Goal: Task Accomplishment & Management: Use online tool/utility

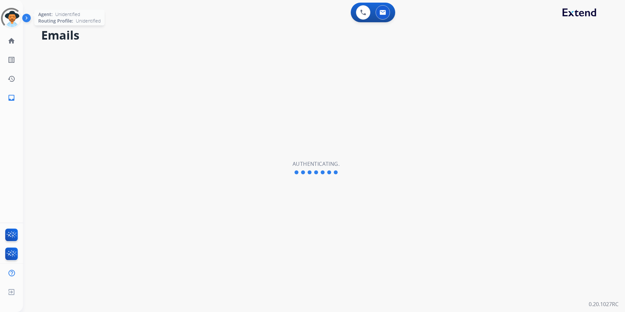
click at [5, 19] on div at bounding box center [11, 18] width 29 height 29
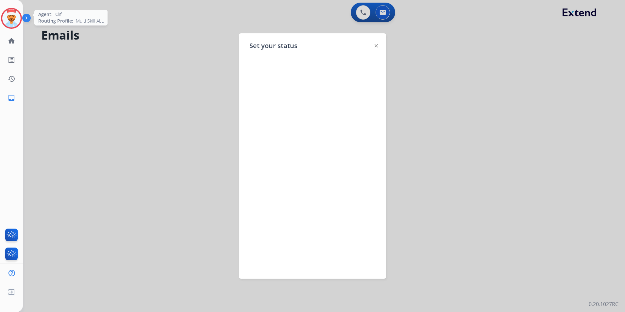
click at [376, 43] on div at bounding box center [375, 45] width 3 height 8
click at [375, 47] on div at bounding box center [375, 45] width 3 height 8
click at [377, 46] on img at bounding box center [375, 45] width 3 height 3
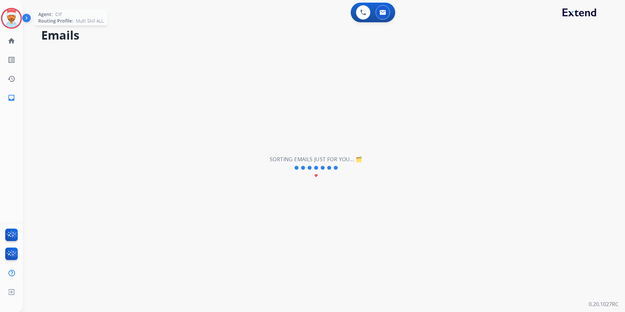
click at [12, 15] on img at bounding box center [11, 18] width 18 height 18
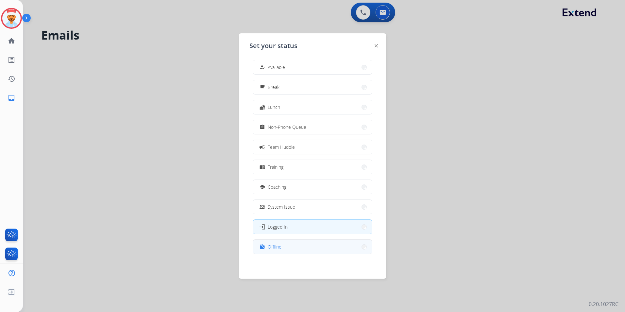
scroll to position [2, 0]
click at [281, 240] on button "work_off Offline" at bounding box center [312, 246] width 119 height 14
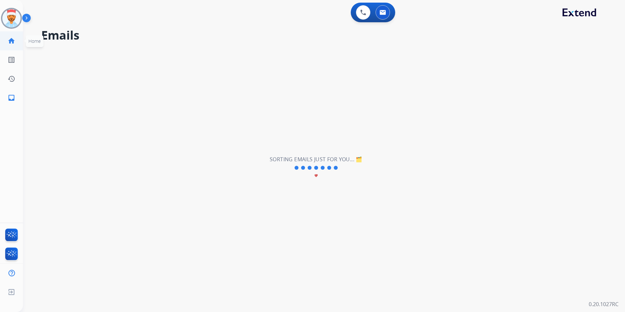
click at [10, 45] on link "home Home" at bounding box center [11, 41] width 18 height 18
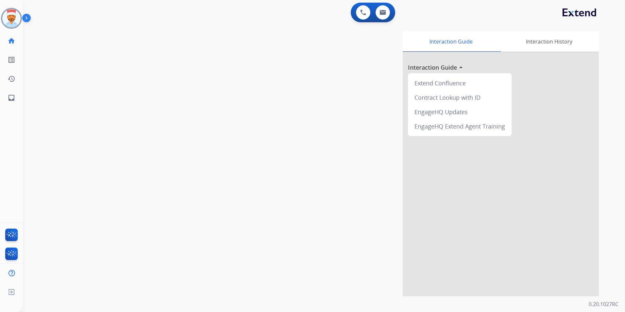
click at [11, 43] on mat-icon "home" at bounding box center [12, 41] width 8 height 8
click at [12, 96] on mat-icon "inbox" at bounding box center [12, 98] width 8 height 8
select select "**********"
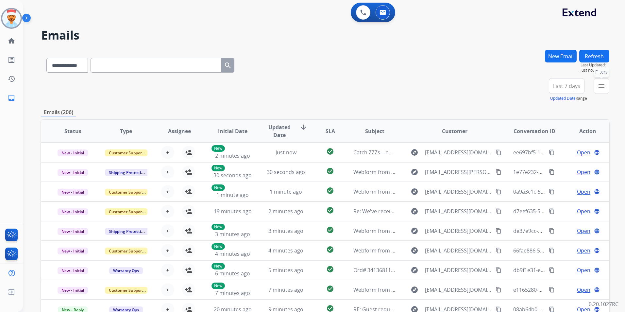
drag, startPoint x: 597, startPoint y: 87, endPoint x: 598, endPoint y: 97, distance: 10.5
click at [598, 87] on mat-icon "menu" at bounding box center [601, 86] width 8 height 8
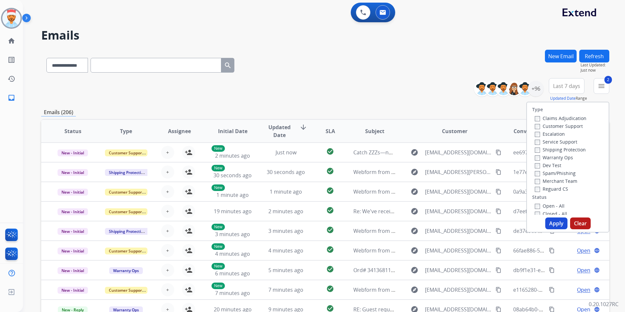
click at [536, 189] on label "Reguard CS" at bounding box center [550, 189] width 33 height 6
click at [550, 225] on button "Apply" at bounding box center [556, 223] width 22 height 12
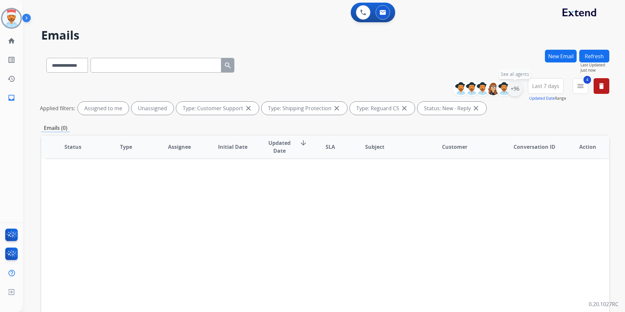
click at [514, 91] on div "+96" at bounding box center [515, 89] width 16 height 16
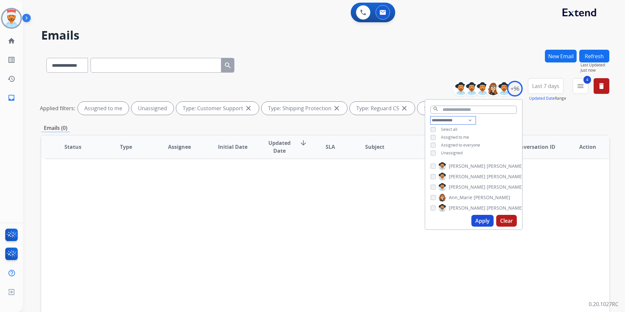
click at [445, 119] on select "**********" at bounding box center [452, 120] width 45 height 8
select select "**********"
click at [430, 116] on select "**********" at bounding box center [452, 120] width 45 height 8
click at [476, 220] on button "Apply" at bounding box center [482, 221] width 22 height 12
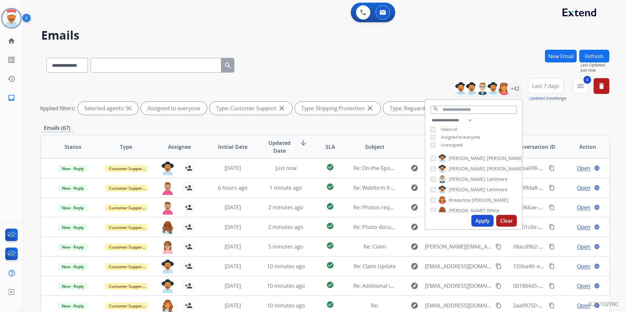
drag, startPoint x: 480, startPoint y: 220, endPoint x: 487, endPoint y: 221, distance: 7.3
click at [479, 220] on button "Apply" at bounding box center [482, 221] width 22 height 12
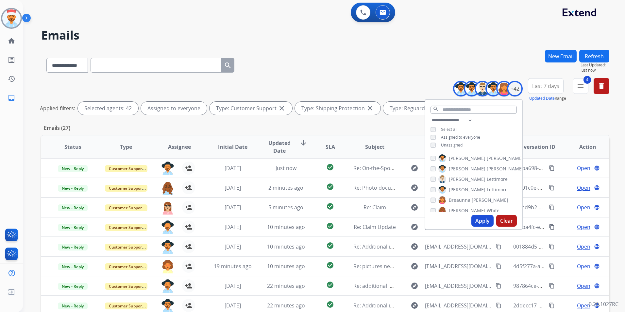
click at [555, 123] on div "**********" at bounding box center [325, 219] width 568 height 338
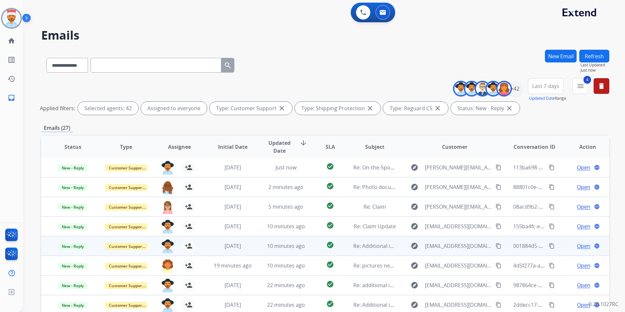
scroll to position [76, 0]
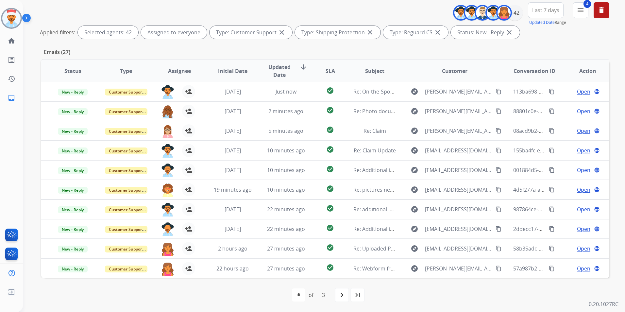
click at [327, 72] on span "SLA" at bounding box center [329, 71] width 9 height 8
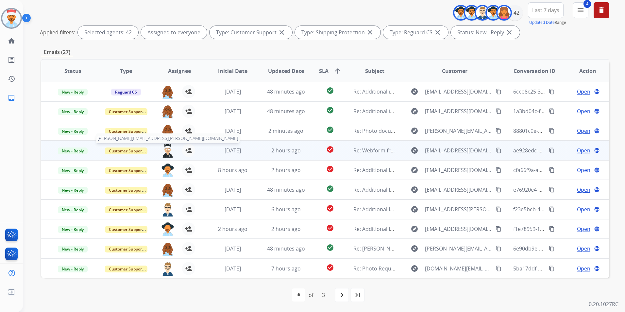
click at [171, 149] on img at bounding box center [167, 151] width 13 height 14
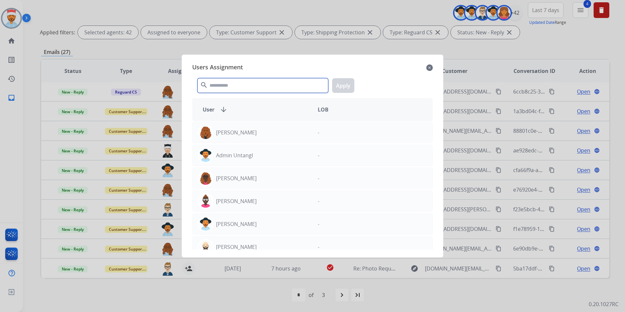
click at [224, 84] on input "text" at bounding box center [262, 85] width 131 height 15
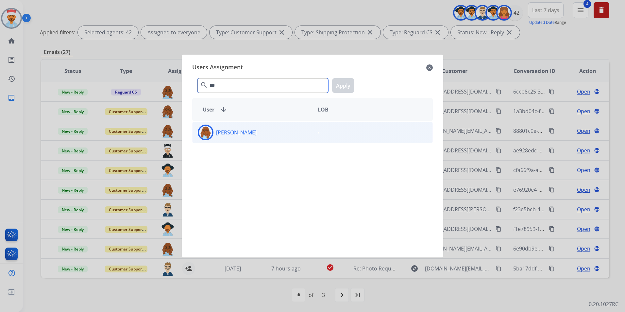
type input "***"
click at [242, 126] on div "[PERSON_NAME]" at bounding box center [252, 132] width 120 height 16
click at [340, 87] on button "Apply" at bounding box center [343, 85] width 22 height 15
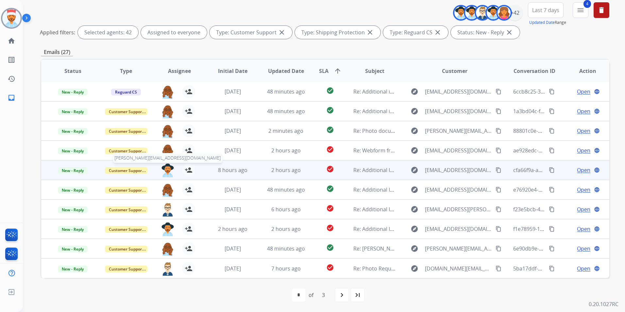
click at [166, 169] on img at bounding box center [167, 170] width 13 height 14
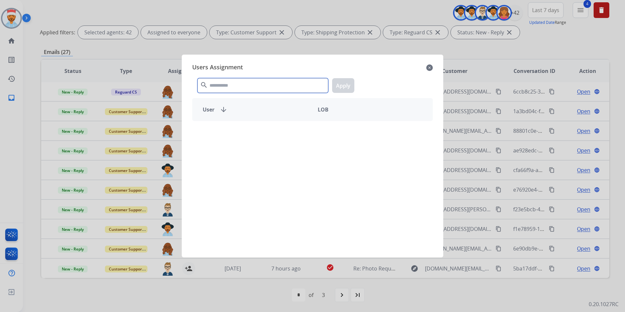
click at [236, 86] on input "text" at bounding box center [262, 85] width 131 height 15
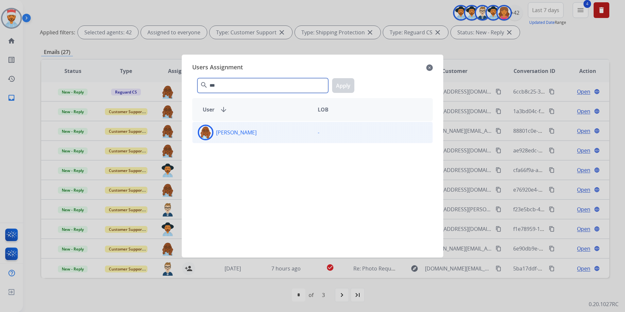
type input "***"
click at [253, 132] on div "[PERSON_NAME]" at bounding box center [252, 132] width 120 height 16
click at [339, 86] on button "Apply" at bounding box center [343, 85] width 22 height 15
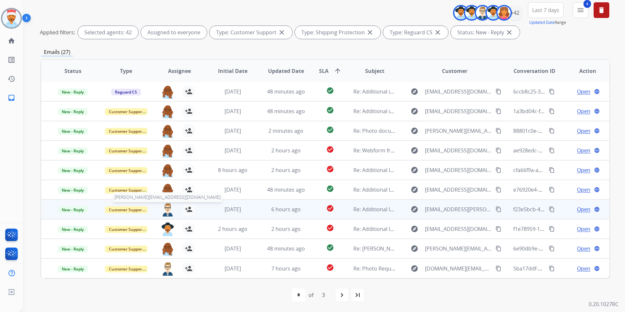
click at [169, 209] on img at bounding box center [167, 210] width 13 height 14
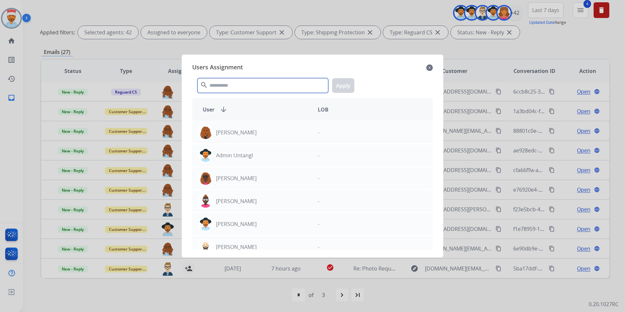
click at [235, 84] on input "text" at bounding box center [262, 85] width 131 height 15
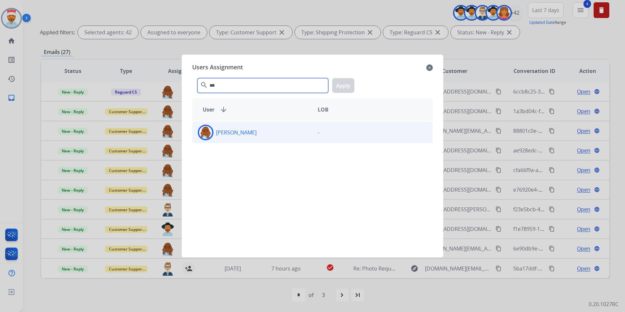
type input "***"
click at [242, 123] on div "[PERSON_NAME] -" at bounding box center [312, 133] width 240 height 22
click at [341, 82] on button "Apply" at bounding box center [343, 85] width 22 height 15
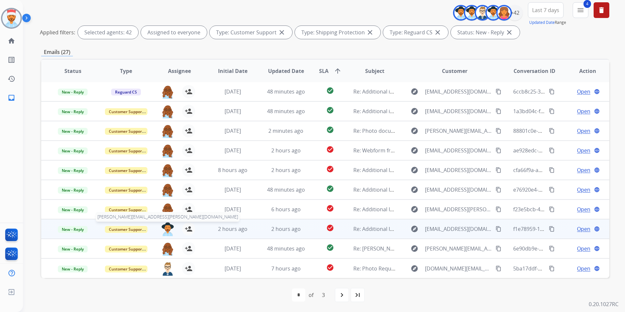
click at [167, 231] on img at bounding box center [167, 229] width 13 height 14
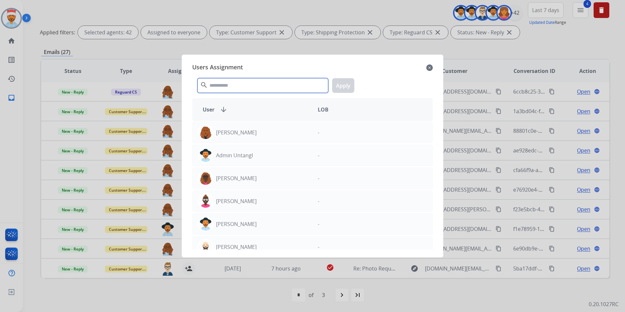
click at [255, 88] on input "text" at bounding box center [262, 85] width 131 height 15
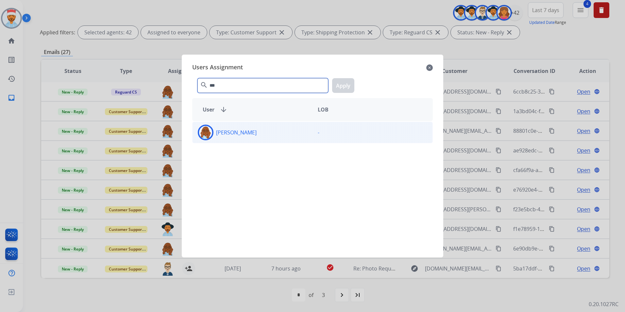
type input "***"
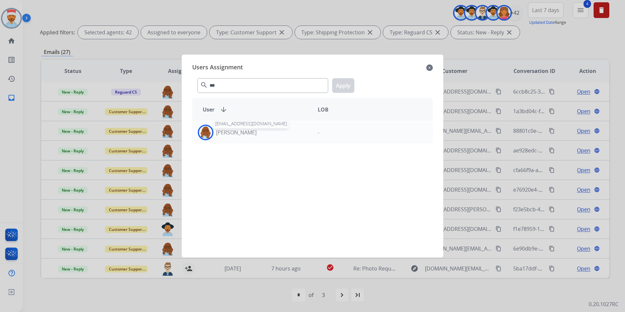
drag, startPoint x: 230, startPoint y: 130, endPoint x: 251, endPoint y: 121, distance: 22.8
click at [230, 130] on p "[PERSON_NAME]" at bounding box center [236, 132] width 41 height 8
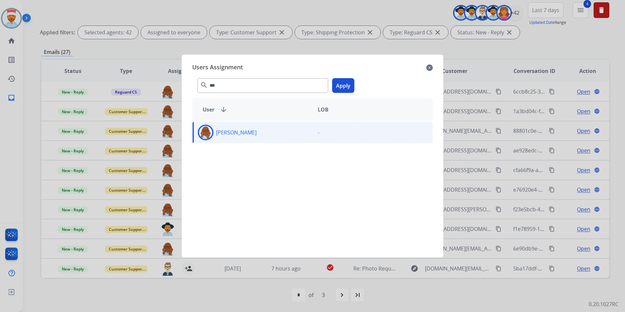
click at [347, 82] on button "Apply" at bounding box center [343, 85] width 22 height 15
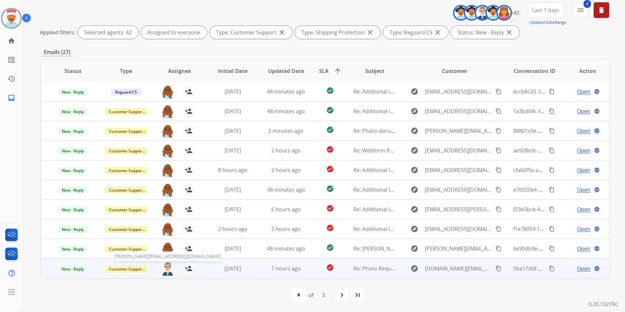
click at [169, 270] on img at bounding box center [167, 269] width 13 height 14
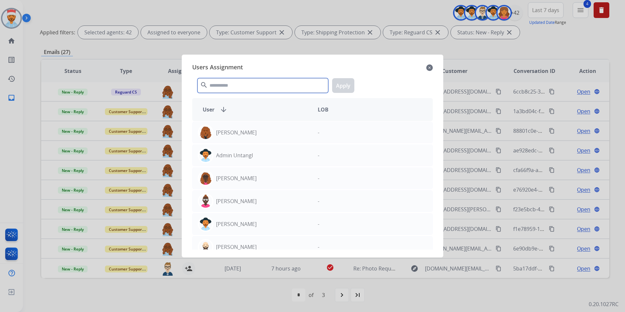
click at [246, 86] on input "text" at bounding box center [262, 85] width 131 height 15
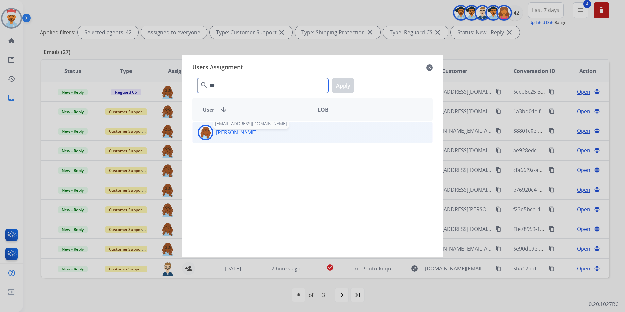
type input "***"
click at [230, 131] on p "[PERSON_NAME]" at bounding box center [236, 132] width 41 height 8
click at [343, 84] on button "Apply" at bounding box center [343, 85] width 22 height 15
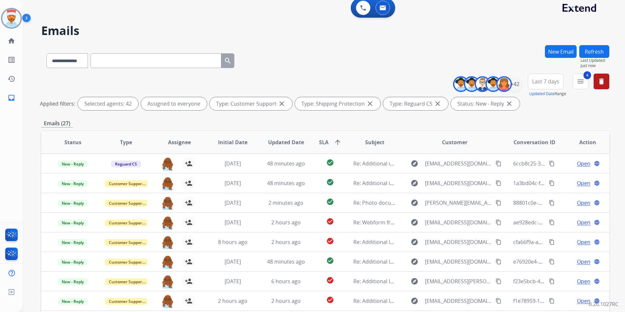
scroll to position [0, 0]
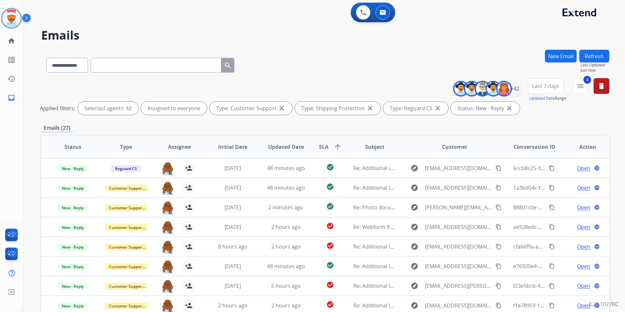
click at [594, 56] on button "Refresh" at bounding box center [594, 56] width 30 height 13
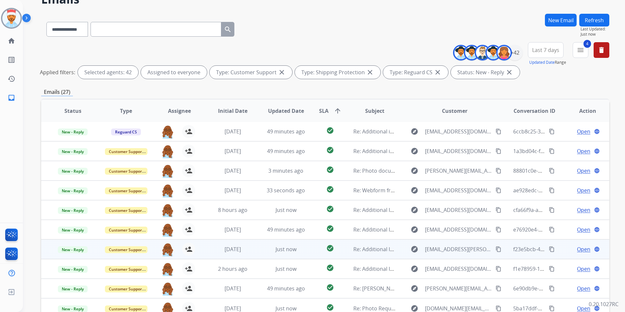
scroll to position [76, 0]
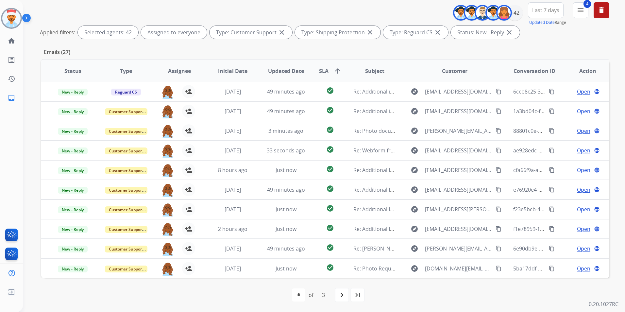
click at [470, 287] on div "first_page navigate_before * * * of 3 navigate_next last_page" at bounding box center [325, 295] width 568 height 34
click at [338, 295] on div "navigate_next" at bounding box center [342, 294] width 14 height 14
select select "*"
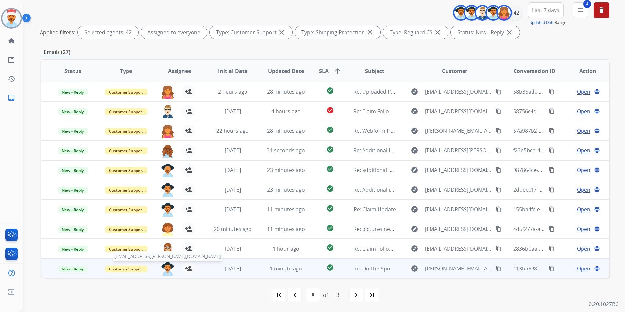
click at [165, 268] on img at bounding box center [167, 269] width 13 height 14
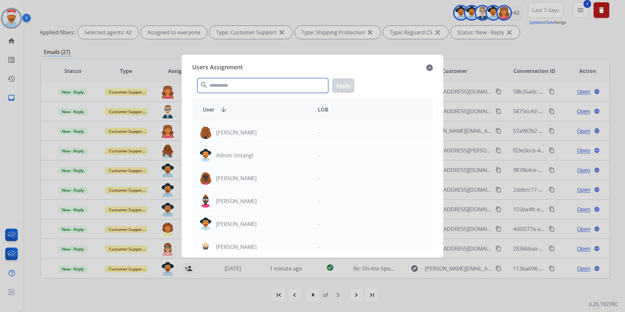
click at [219, 86] on input "text" at bounding box center [262, 85] width 131 height 15
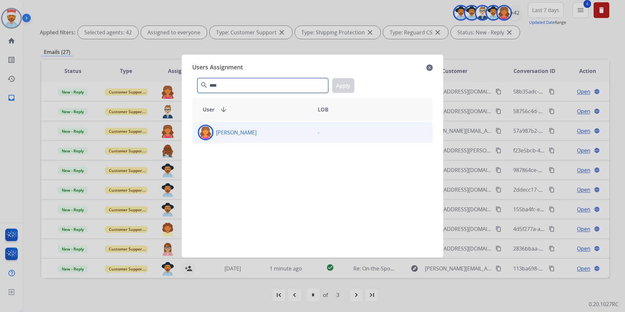
type input "****"
click at [234, 127] on div "[PERSON_NAME]" at bounding box center [252, 132] width 120 height 16
drag, startPoint x: 349, startPoint y: 84, endPoint x: 336, endPoint y: 98, distance: 18.7
click at [348, 85] on button "Apply" at bounding box center [343, 85] width 22 height 15
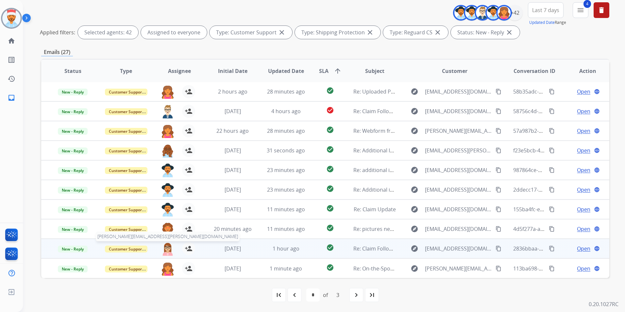
click at [164, 251] on img at bounding box center [167, 249] width 13 height 14
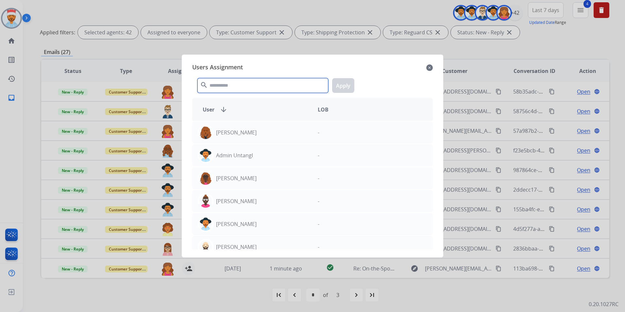
click at [234, 88] on input "text" at bounding box center [262, 85] width 131 height 15
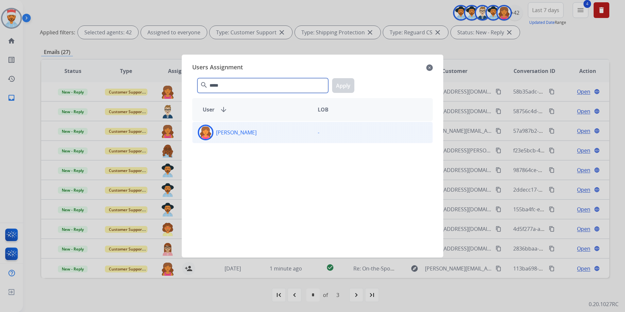
type input "*****"
click at [235, 136] on div "[PERSON_NAME]" at bounding box center [252, 132] width 120 height 16
drag, startPoint x: 333, startPoint y: 88, endPoint x: 336, endPoint y: 90, distance: 4.0
click at [335, 88] on button "Apply" at bounding box center [343, 85] width 22 height 15
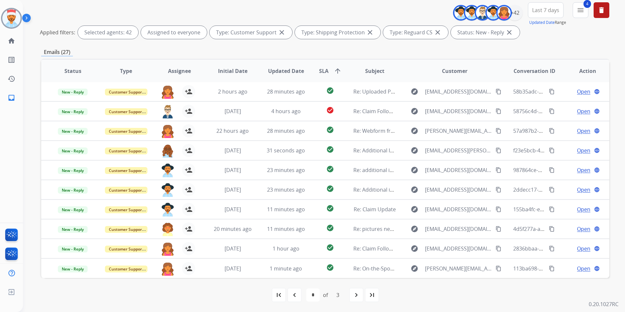
scroll to position [0, 0]
